Goal: Transaction & Acquisition: Purchase product/service

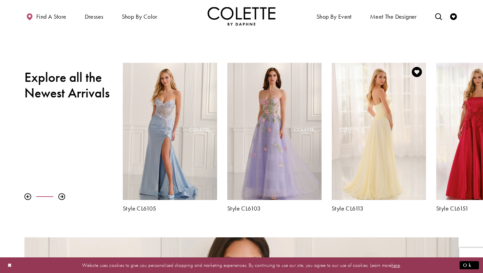
scroll to position [214, 0]
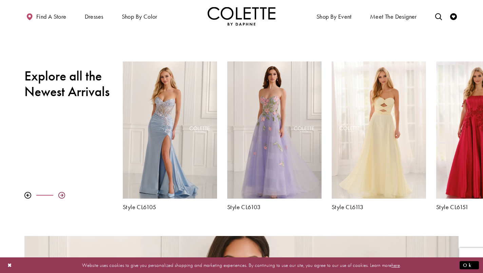
click at [63, 196] on div at bounding box center [61, 195] width 7 height 7
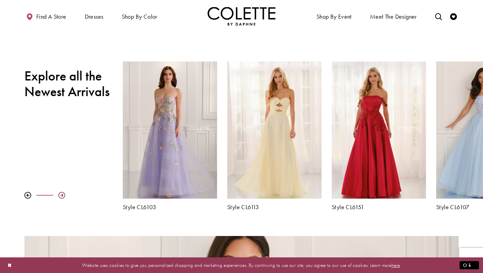
click at [63, 196] on div at bounding box center [61, 195] width 7 height 7
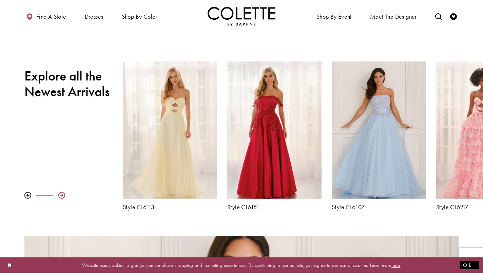
click at [63, 196] on div at bounding box center [61, 195] width 7 height 7
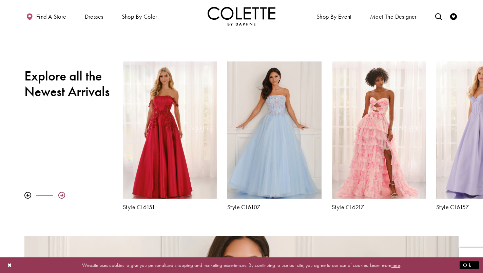
click at [63, 196] on div at bounding box center [61, 195] width 7 height 7
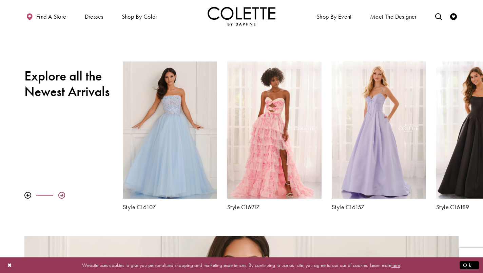
click at [63, 195] on div at bounding box center [61, 195] width 7 height 7
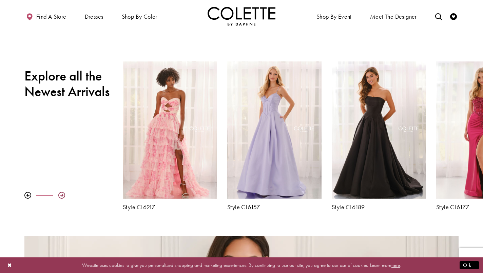
click at [63, 195] on div at bounding box center [61, 195] width 7 height 7
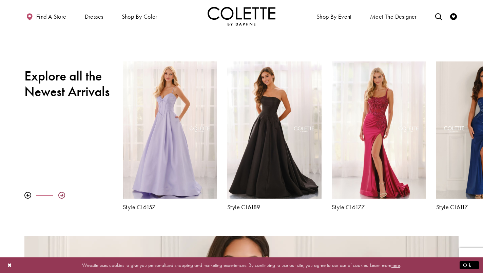
click at [61, 196] on div at bounding box center [61, 195] width 7 height 7
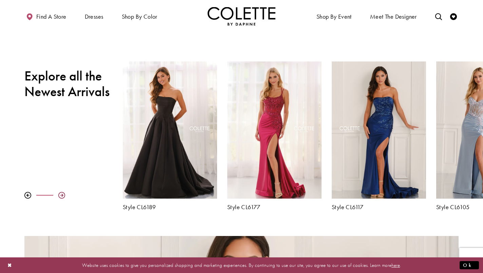
click at [61, 196] on div at bounding box center [61, 195] width 7 height 7
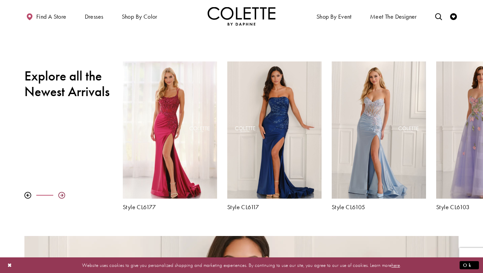
click at [61, 196] on div at bounding box center [61, 195] width 7 height 7
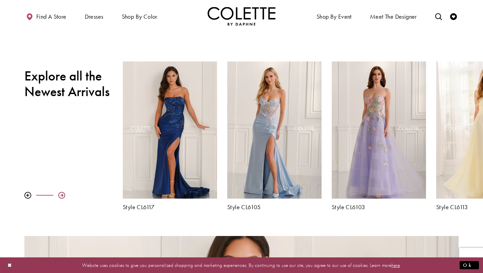
click at [61, 196] on div at bounding box center [61, 195] width 7 height 7
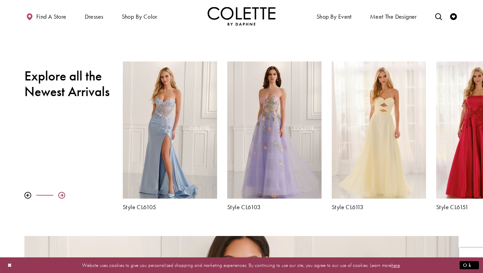
click at [61, 196] on div at bounding box center [61, 195] width 7 height 7
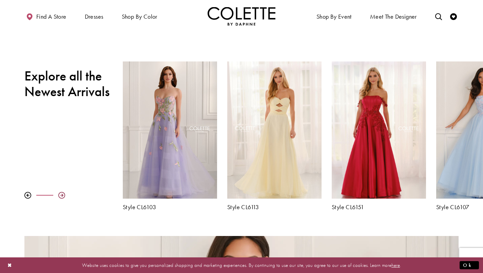
click at [61, 196] on div at bounding box center [61, 195] width 7 height 7
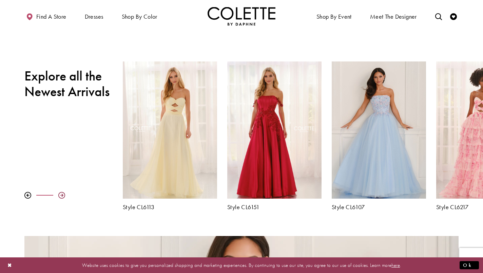
click at [61, 196] on div at bounding box center [61, 195] width 7 height 7
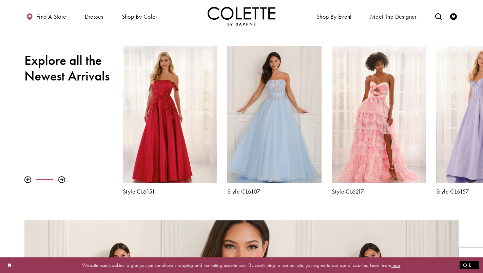
scroll to position [229, 0]
click at [62, 181] on div at bounding box center [61, 179] width 7 height 7
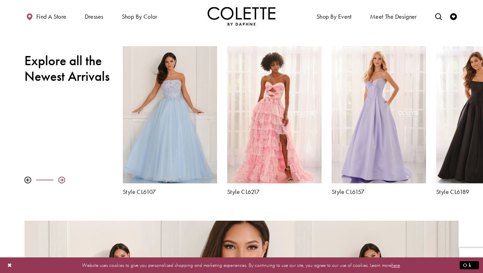
click at [63, 180] on div at bounding box center [61, 179] width 7 height 7
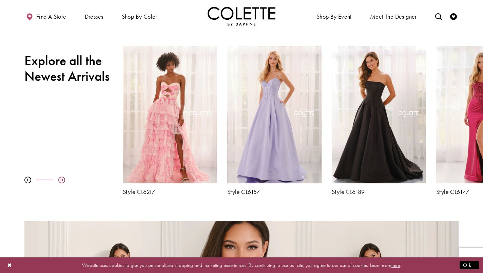
click at [63, 180] on div at bounding box center [61, 179] width 7 height 7
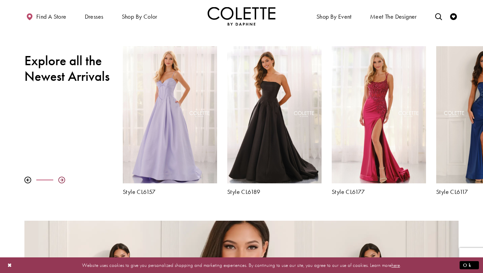
click at [63, 181] on div at bounding box center [61, 179] width 7 height 7
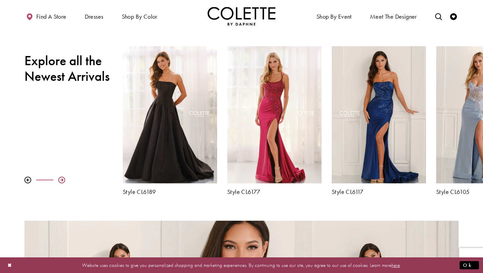
click at [63, 181] on div at bounding box center [61, 179] width 7 height 7
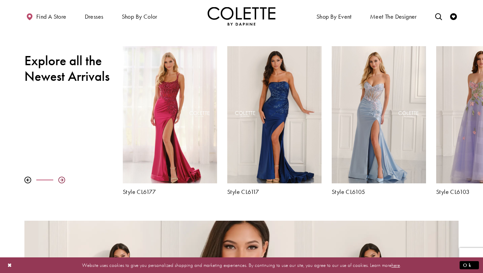
click at [63, 181] on div at bounding box center [61, 179] width 7 height 7
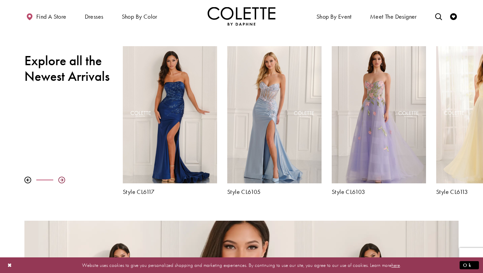
click at [60, 182] on div at bounding box center [61, 179] width 7 height 7
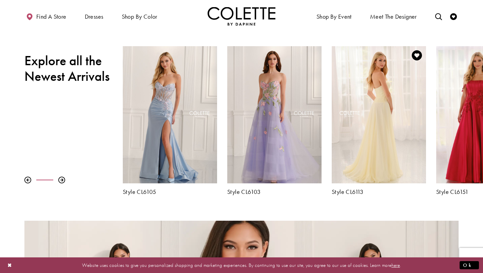
click at [379, 120] on div "Visit Colette by Daphne Style No. CL6113 Page" at bounding box center [379, 114] width 94 height 137
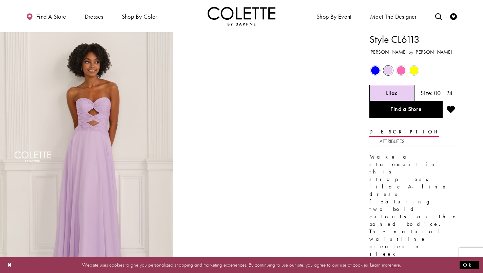
click at [375, 68] on span "Product color controls state depends on size chosen" at bounding box center [375, 70] width 8 height 8
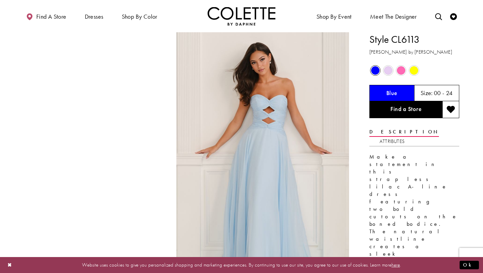
click at [391, 70] on span "Product color controls state depends on size chosen" at bounding box center [388, 70] width 8 height 8
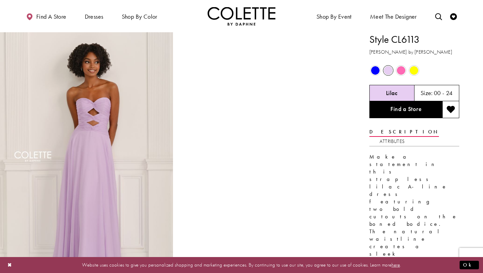
click at [402, 70] on span "Product color controls state depends on size chosen" at bounding box center [401, 70] width 8 height 8
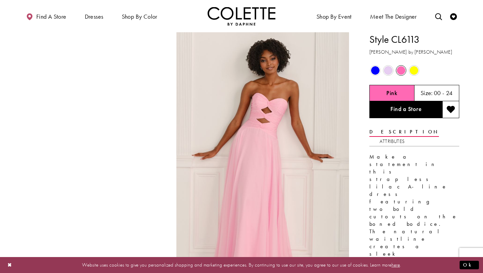
click at [411, 71] on span "Product color controls state depends on size chosen" at bounding box center [414, 70] width 8 height 8
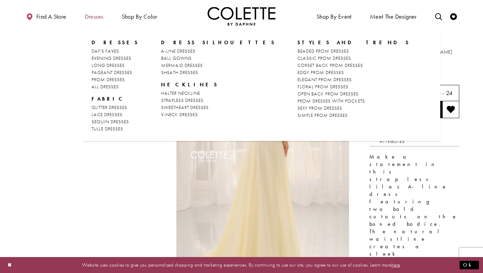
click at [101, 18] on span "Dresses" at bounding box center [94, 16] width 19 height 7
